Goal: Task Accomplishment & Management: Complete application form

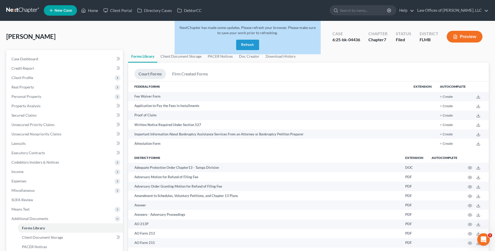
click at [247, 43] on button "Refresh" at bounding box center [247, 45] width 23 height 10
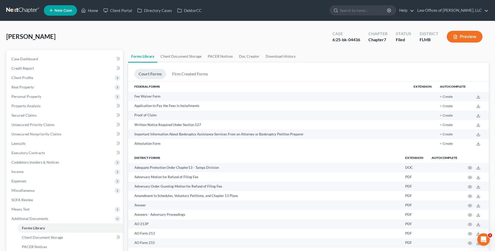
scroll to position [78, 0]
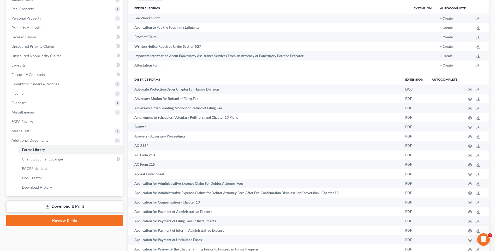
click at [83, 222] on link "Review & File" at bounding box center [64, 220] width 117 height 11
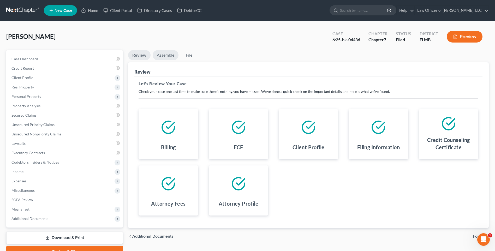
click at [164, 55] on link "Assemble" at bounding box center [166, 55] width 26 height 10
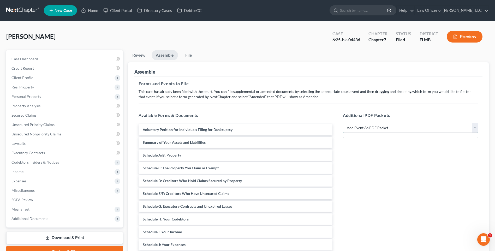
click at [475, 129] on select "Add Event As PDF Packet Amended Creditor Matrix (Fee)- Only use when no separat…" at bounding box center [410, 128] width 135 height 10
select select "1"
click at [343, 123] on select "Add Event As PDF Packet Amended Creditor Matrix (Fee)- Only use when no separat…" at bounding box center [410, 128] width 135 height 10
select select
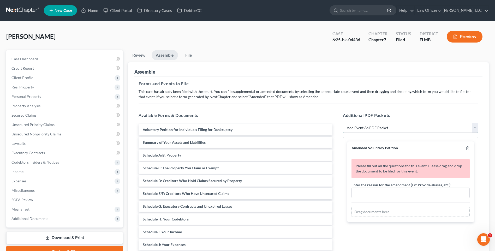
scroll to position [26, 0]
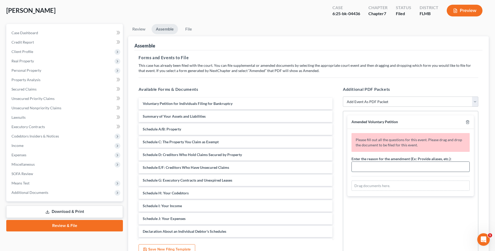
click at [361, 169] on input "text" at bounding box center [411, 167] width 118 height 10
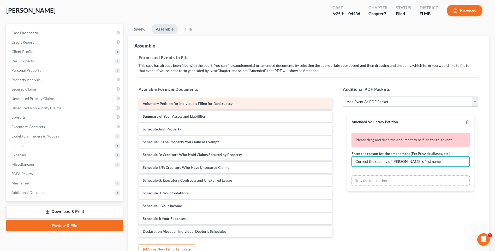
type input "Correct the spelling of [PERSON_NAME]'s first name"
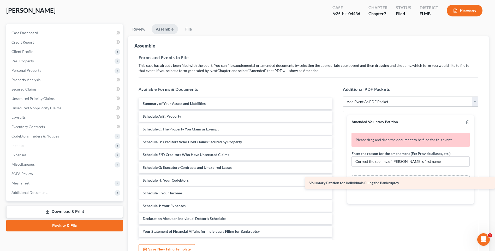
drag, startPoint x: 175, startPoint y: 101, endPoint x: 406, endPoint y: 180, distance: 243.8
click at [336, 180] on div "Voluntary Petition for Individuals Filing for Bankruptcy Voluntary Petition for…" at bounding box center [235, 212] width 202 height 229
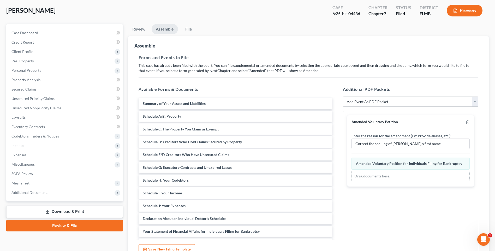
scroll to position [76, 0]
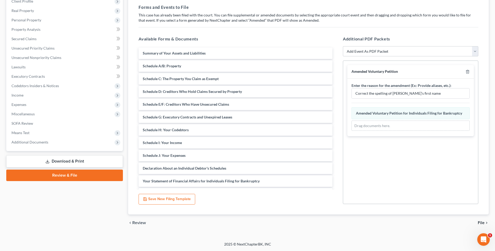
click at [172, 198] on button "Save New Filing Template" at bounding box center [166, 199] width 57 height 11
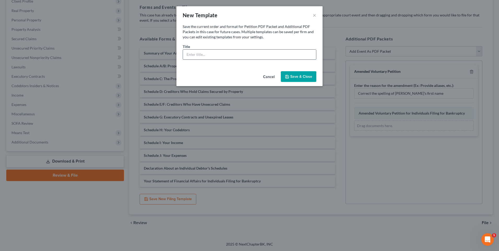
click at [206, 55] on input "text" at bounding box center [249, 55] width 133 height 10
type input "Amended Voluntary Petition for Individual Filing for Bankruptcy"
click at [311, 74] on button "Save & Close" at bounding box center [298, 76] width 35 height 11
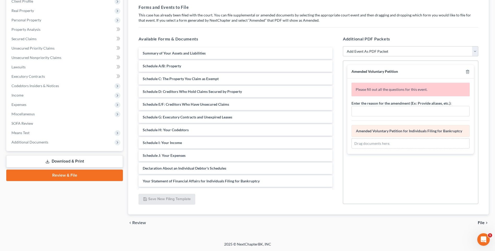
click at [373, 132] on span "Amended Voluntary Petition for Individuals Filing for Bankruptcy" at bounding box center [409, 131] width 106 height 4
click at [106, 174] on link "Review & File" at bounding box center [64, 175] width 117 height 11
click at [386, 113] on input "text" at bounding box center [411, 111] width 118 height 10
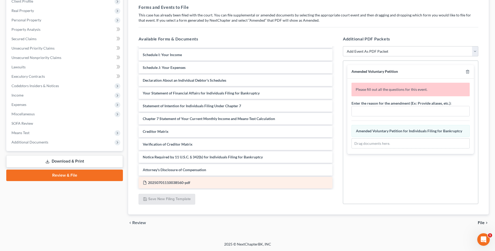
click at [192, 183] on div "20250701110038560-pdf" at bounding box center [235, 182] width 194 height 11
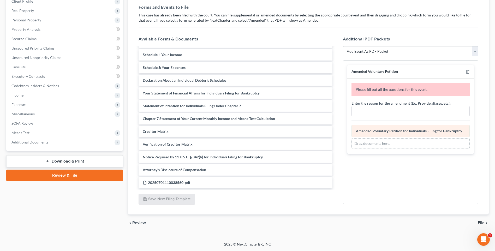
click at [387, 132] on span "Amended Voluntary Petition for Individuals Filing for Bankruptcy" at bounding box center [409, 131] width 106 height 4
click at [365, 112] on input "text" at bounding box center [411, 111] width 118 height 10
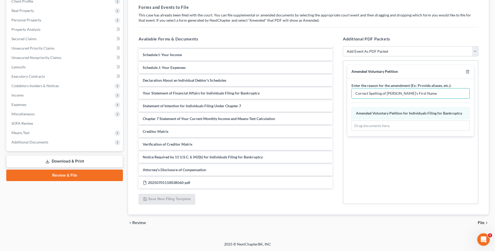
type input "Correct Spelling of [PERSON_NAME]'s First Name"
click at [418, 182] on div "Amended Voluntary Petition Enter the reason for the amendment (Ex: Provide alia…" at bounding box center [410, 132] width 135 height 143
click at [400, 109] on div "Voluntary Petition for Individuals Filing for Bankruptcy Amended Voluntary Peti…" at bounding box center [410, 119] width 118 height 24
click at [381, 114] on span "Amended Voluntary Petition for Individuals Filing for Bankruptcy" at bounding box center [409, 113] width 106 height 4
click at [395, 114] on span "Amended Voluntary Petition for Individuals Filing for Bankruptcy" at bounding box center [409, 113] width 106 height 4
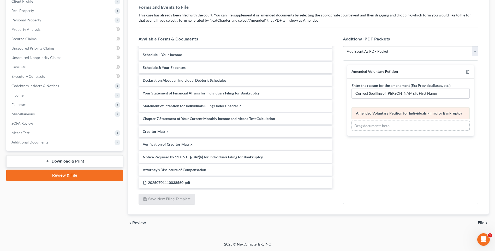
click at [384, 110] on div "Voluntary Petition for Individuals Filing for Bankruptcy Amended Voluntary Peti…" at bounding box center [410, 113] width 118 height 12
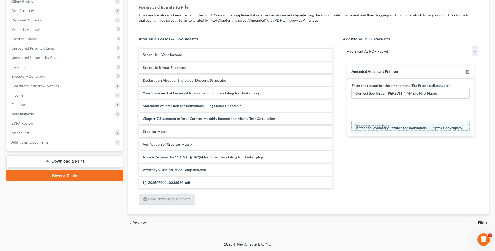
click at [374, 125] on div "Voluntary Petition for Individuals Filing for Bankruptcy Amended Voluntary Peti…" at bounding box center [410, 119] width 118 height 24
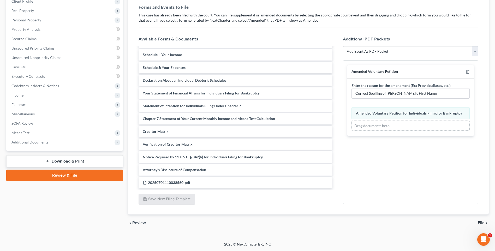
click at [83, 174] on link "Review & File" at bounding box center [64, 175] width 117 height 11
click at [474, 50] on select "Add Event As PDF Packet Amended Creditor Matrix (Fee)- Only use when no separat…" at bounding box center [410, 51] width 135 height 10
select select "1"
click at [343, 46] on select "Add Event As PDF Packet Amended Creditor Matrix (Fee)- Only use when no separat…" at bounding box center [410, 51] width 135 height 10
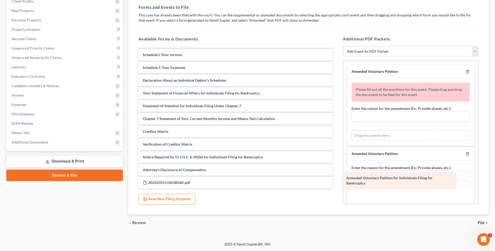
drag, startPoint x: 410, startPoint y: 196, endPoint x: 400, endPoint y: 179, distance: 20.0
click at [400, 189] on div "Voluntary Petition for Individuals Filing for Bankruptcy Amended Voluntary Peti…" at bounding box center [410, 203] width 118 height 29
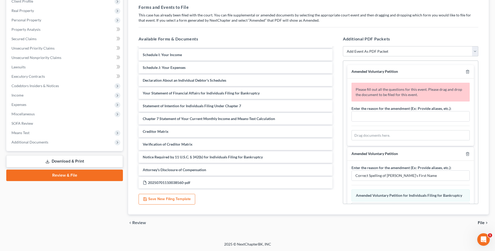
click at [391, 155] on span "Amended Voluntary Petition" at bounding box center [374, 153] width 46 height 4
drag, startPoint x: 393, startPoint y: 171, endPoint x: 396, endPoint y: 172, distance: 3.9
click at [393, 171] on input "Correct Spelling of [PERSON_NAME]'s First Name" at bounding box center [411, 176] width 118 height 10
click at [465, 154] on icon "button" at bounding box center [467, 154] width 4 height 4
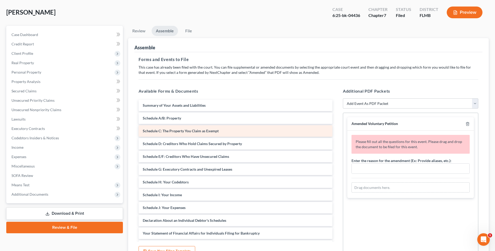
scroll to position [0, 0]
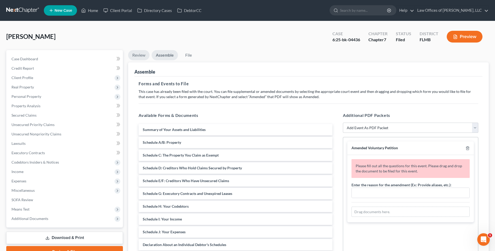
click at [143, 54] on link "Review" at bounding box center [138, 55] width 21 height 10
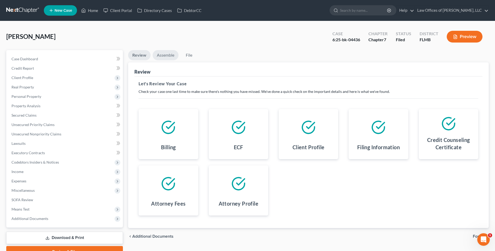
click at [167, 56] on link "Assemble" at bounding box center [166, 55] width 26 height 10
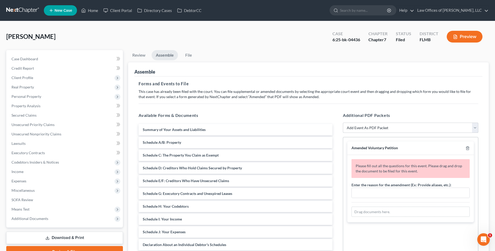
click at [477, 124] on select "Add Event As PDF Packet Amended Creditor Matrix (Fee)- Only use when no separat…" at bounding box center [410, 128] width 135 height 10
select select "1"
click at [343, 123] on select "Add Event As PDF Packet Amended Creditor Matrix (Fee)- Only use when no separat…" at bounding box center [410, 128] width 135 height 10
select select
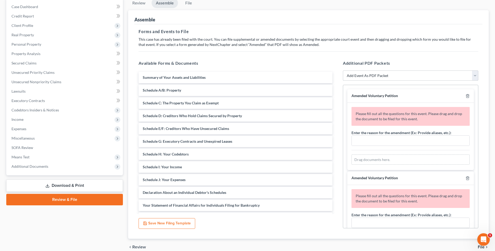
scroll to position [76, 0]
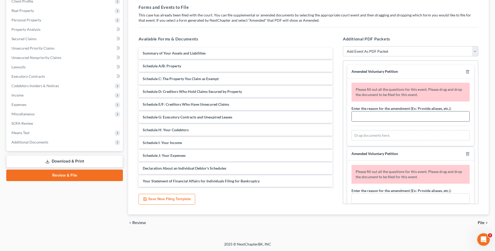
click at [391, 120] on input "text" at bounding box center [411, 116] width 118 height 10
click at [108, 134] on span "Means Test" at bounding box center [65, 132] width 116 height 9
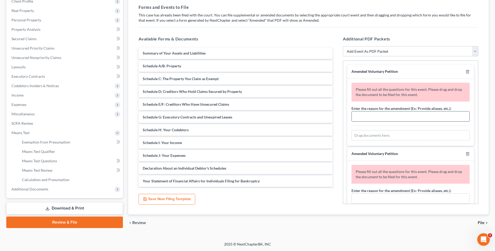
click at [387, 117] on input "text" at bounding box center [411, 116] width 118 height 10
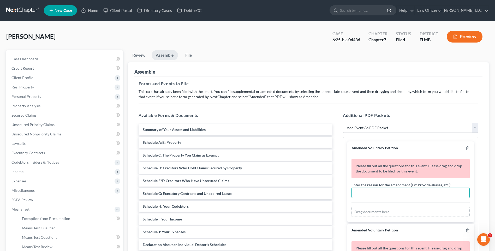
scroll to position [26, 0]
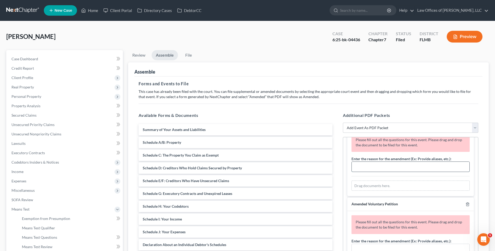
click at [369, 170] on input "text" at bounding box center [411, 167] width 118 height 10
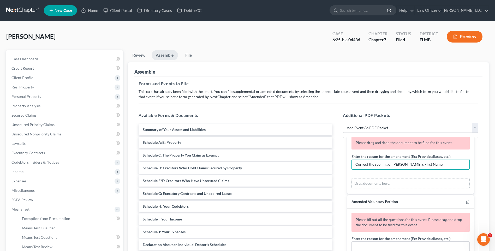
type input "Correct the spelling of [PERSON_NAME]'s First Name"
click at [412, 193] on div "Please drag and drop the document to be filed for this event. Enter the reason …" at bounding box center [410, 163] width 126 height 62
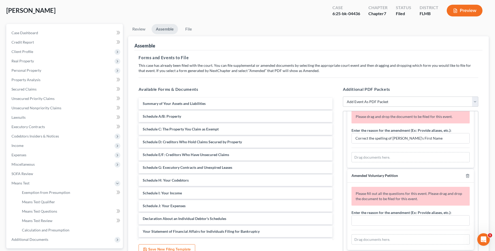
scroll to position [52, 0]
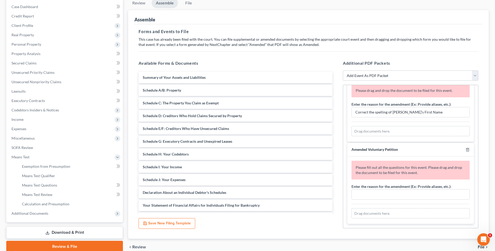
click at [389, 130] on div "Drag documents here." at bounding box center [410, 131] width 118 height 10
click at [434, 93] on div "Please drag and drop the document to be filed for this event." at bounding box center [410, 91] width 118 height 14
click at [389, 132] on div "Drag documents here." at bounding box center [410, 131] width 118 height 10
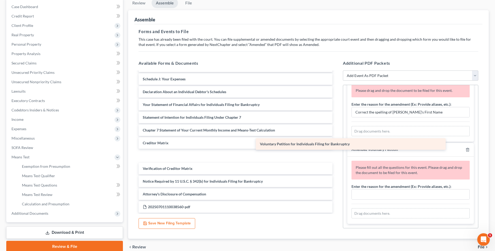
scroll to position [88, 0]
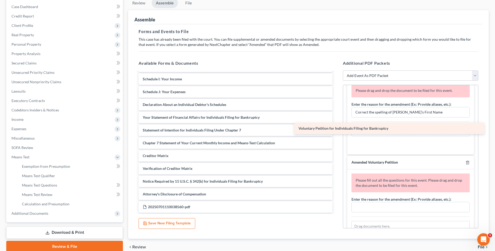
drag, startPoint x: 202, startPoint y: 207, endPoint x: 358, endPoint y: 129, distance: 174.4
click at [336, 129] on div "Voluntary Petition for Individuals Filing for Bankruptcy Summary of Your Assets…" at bounding box center [235, 98] width 202 height 229
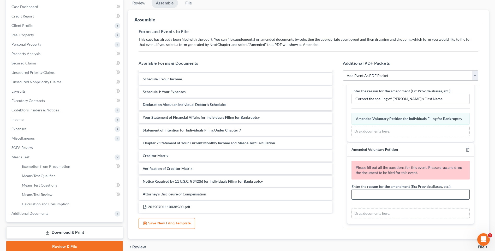
scroll to position [76, 0]
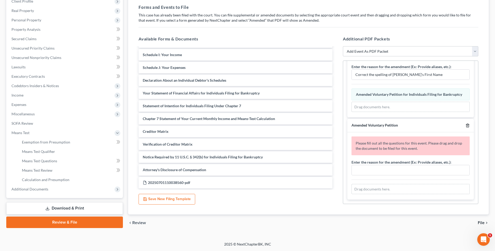
click at [466, 124] on icon "button" at bounding box center [467, 125] width 2 height 3
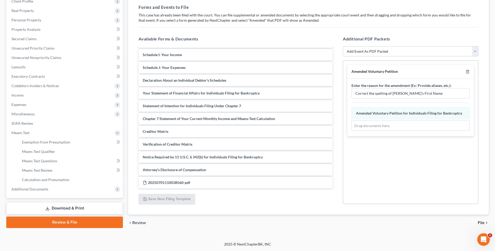
click at [482, 221] on span "File" at bounding box center [481, 223] width 7 height 4
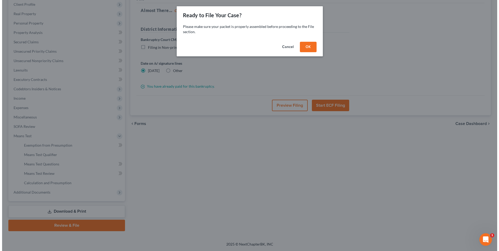
scroll to position [73, 0]
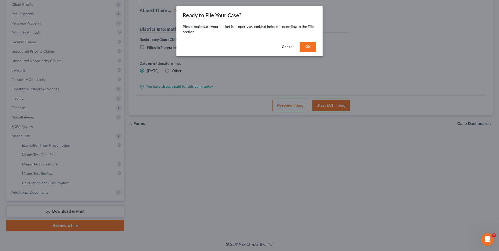
click at [305, 49] on button "OK" at bounding box center [307, 47] width 17 height 10
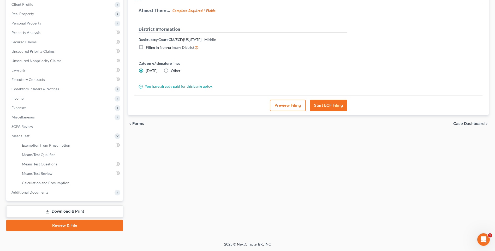
click at [291, 107] on button "Preview Filing" at bounding box center [288, 105] width 36 height 11
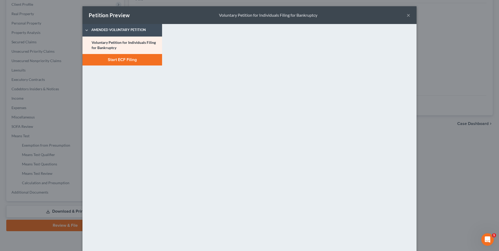
click at [143, 59] on button "Start ECF Filing" at bounding box center [122, 59] width 80 height 11
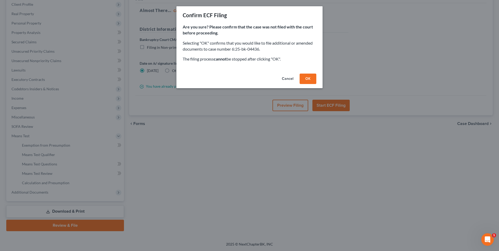
click at [308, 76] on button "OK" at bounding box center [307, 79] width 17 height 10
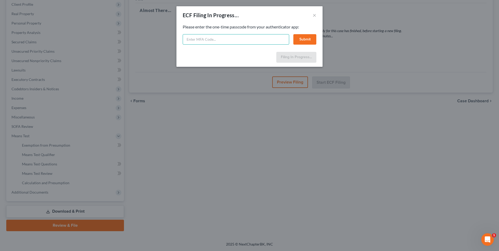
click at [248, 38] on input "text" at bounding box center [236, 39] width 106 height 10
type input "372231"
click at [304, 41] on button "Submit" at bounding box center [304, 39] width 23 height 10
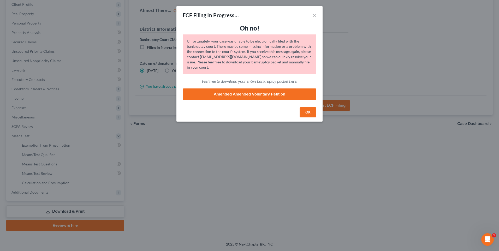
click at [285, 93] on link "Amended Amended Voluntary Petition" at bounding box center [250, 93] width 134 height 11
